Goal: Transaction & Acquisition: Purchase product/service

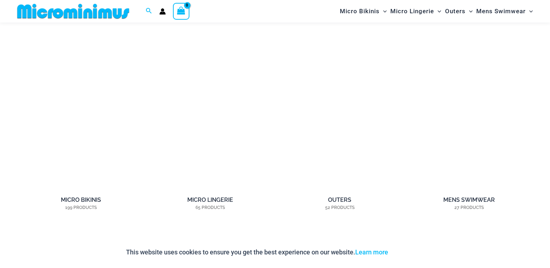
scroll to position [755, 0]
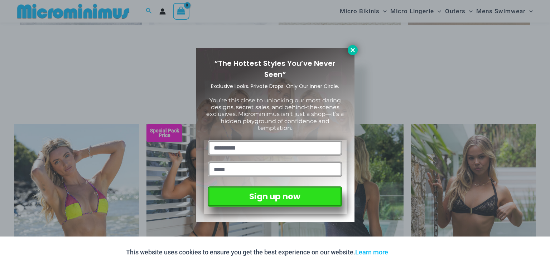
click at [354, 50] on icon at bounding box center [352, 50] width 6 height 6
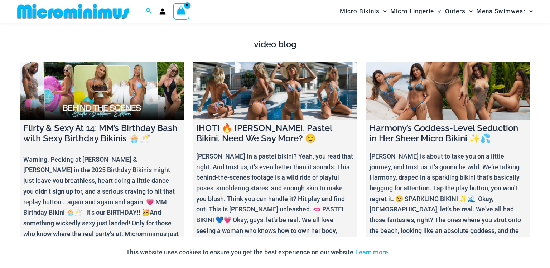
scroll to position [2558, 0]
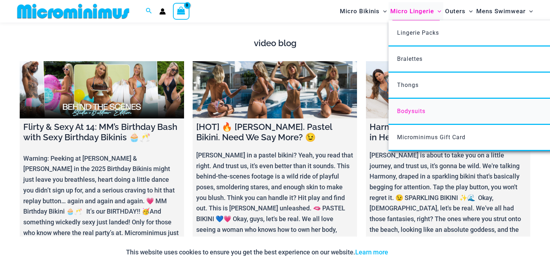
click at [423, 108] on span "Bodysuits" at bounding box center [411, 111] width 28 height 7
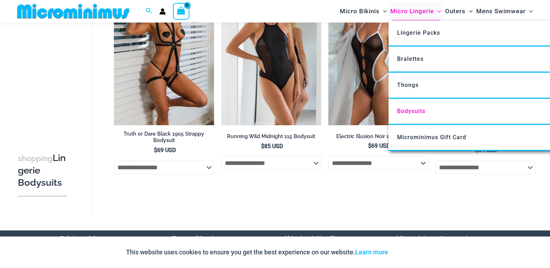
scroll to position [29, 0]
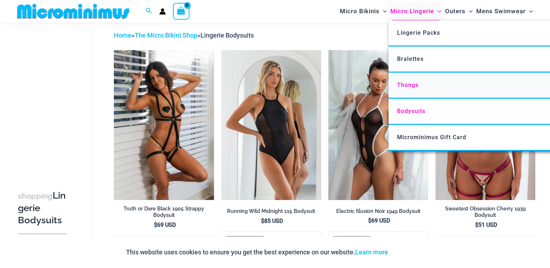
click at [405, 80] on link "Thongs" at bounding box center [494, 86] width 213 height 26
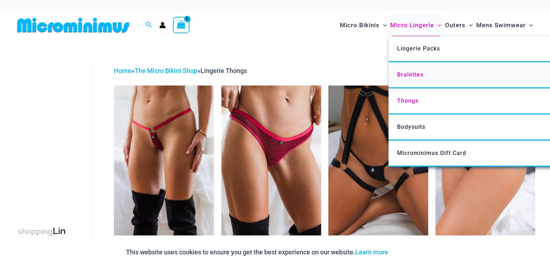
click at [429, 72] on link "Bralettes" at bounding box center [494, 75] width 213 height 26
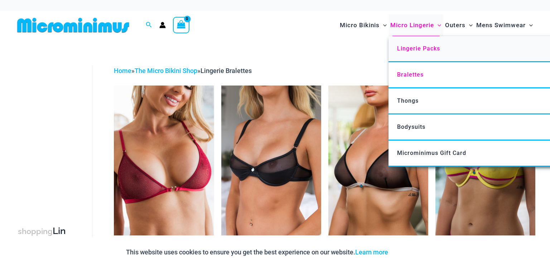
click at [429, 40] on link "Lingerie Packs" at bounding box center [494, 49] width 213 height 26
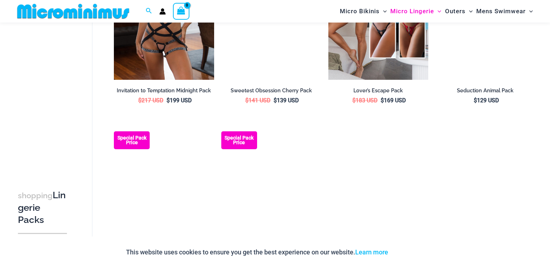
scroll to position [755, 0]
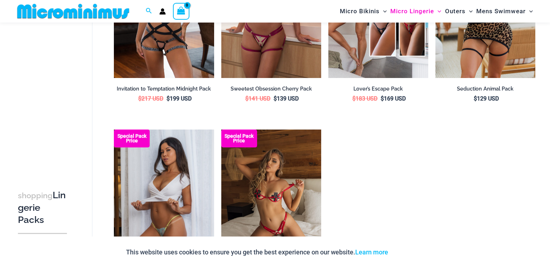
click at [168, 213] on img at bounding box center [164, 205] width 100 height 150
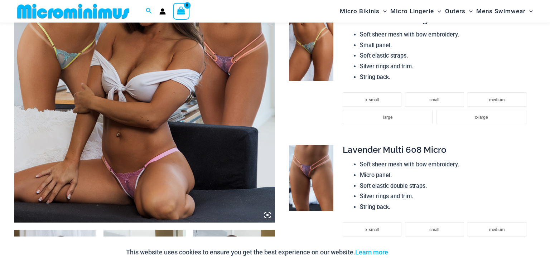
scroll to position [234, 0]
click at [137, 190] on img at bounding box center [144, 26] width 260 height 391
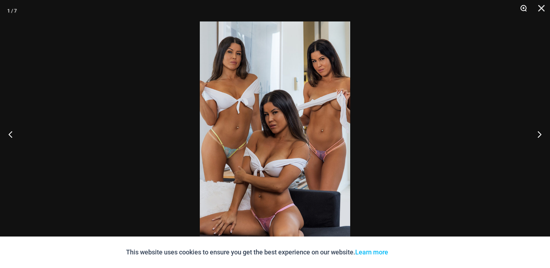
click at [527, 6] on button "Zoom" at bounding box center [521, 10] width 18 height 21
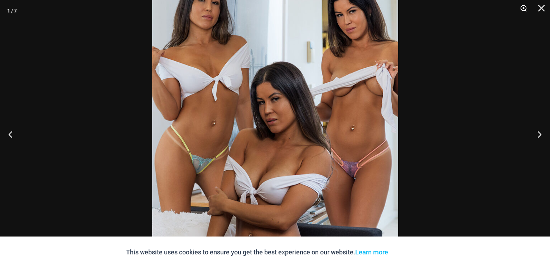
click at [527, 6] on button "Zoom" at bounding box center [521, 10] width 18 height 21
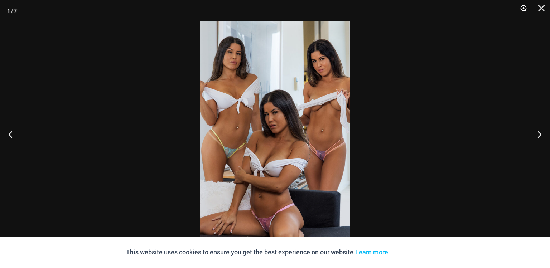
click at [527, 6] on button "Zoom" at bounding box center [521, 10] width 18 height 21
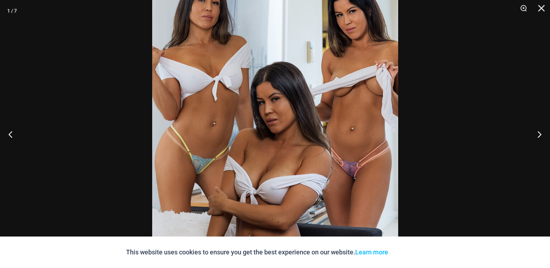
scroll to position [1155, 0]
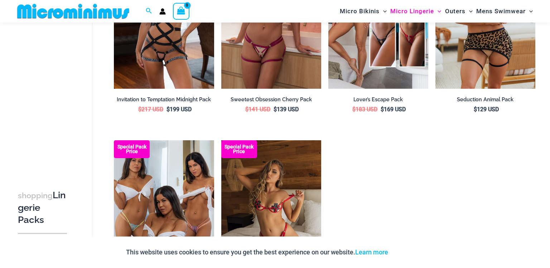
scroll to position [730, 0]
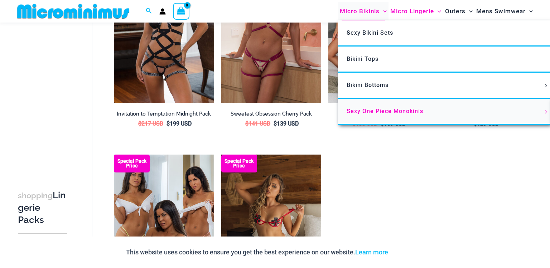
click at [384, 108] on span "Sexy One Piece Monokinis" at bounding box center [384, 111] width 77 height 7
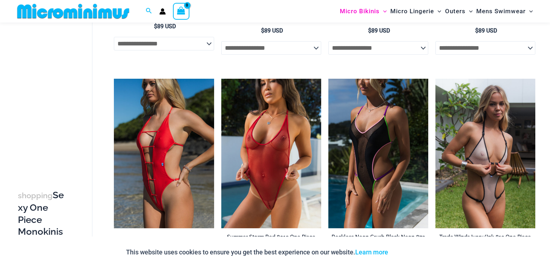
scroll to position [234, 0]
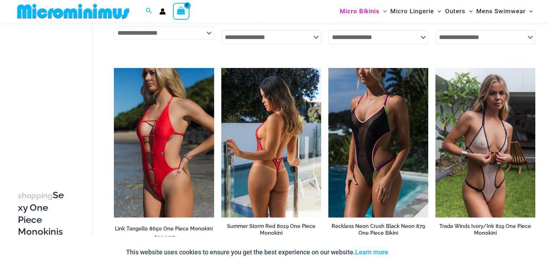
click at [245, 199] on img at bounding box center [271, 143] width 100 height 150
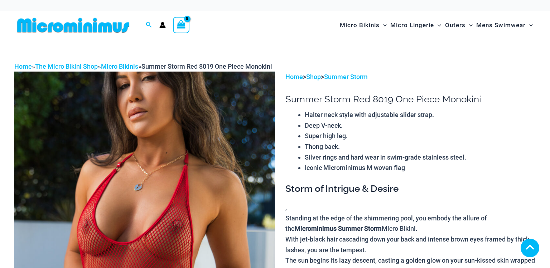
scroll to position [160, 0]
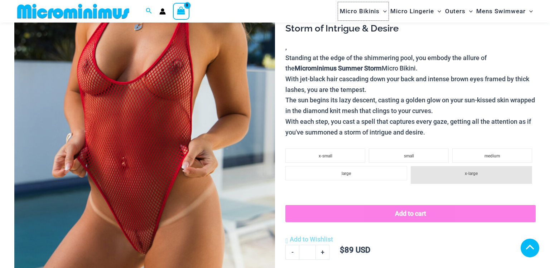
click at [374, 12] on span "Micro Bikinis" at bounding box center [360, 11] width 40 height 18
click at [385, 12] on span "Menu Toggle" at bounding box center [382, 11] width 7 height 7
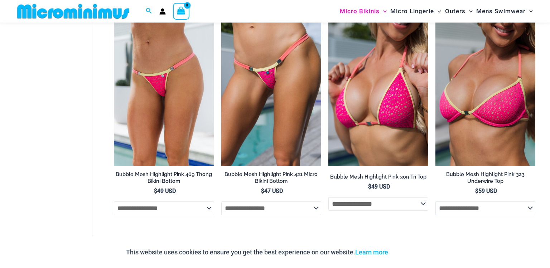
scroll to position [1677, 0]
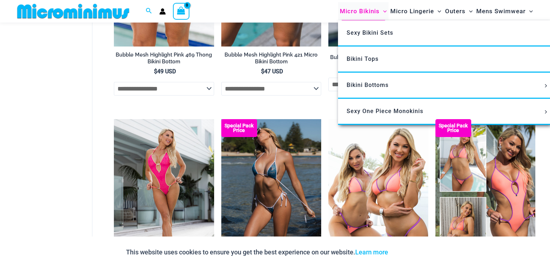
click at [365, 11] on span "Micro Bikinis" at bounding box center [360, 11] width 40 height 18
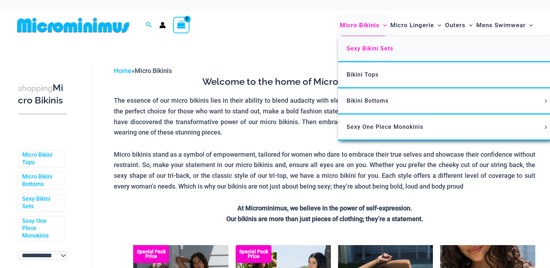
click at [365, 49] on span "Sexy Bikini Sets" at bounding box center [369, 48] width 47 height 7
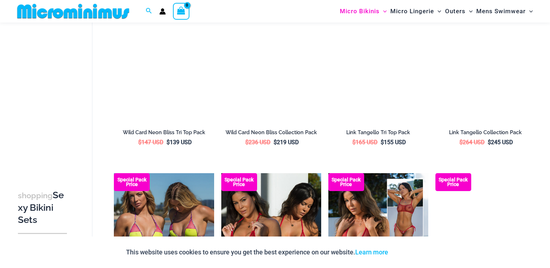
scroll to position [594, 0]
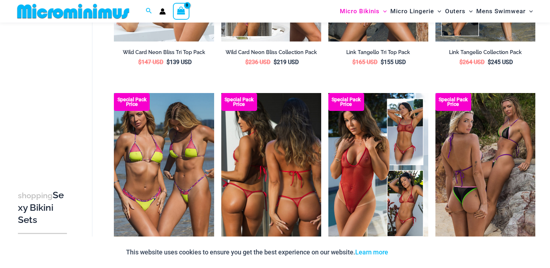
click at [305, 127] on img at bounding box center [271, 168] width 100 height 150
